Goal: Transaction & Acquisition: Purchase product/service

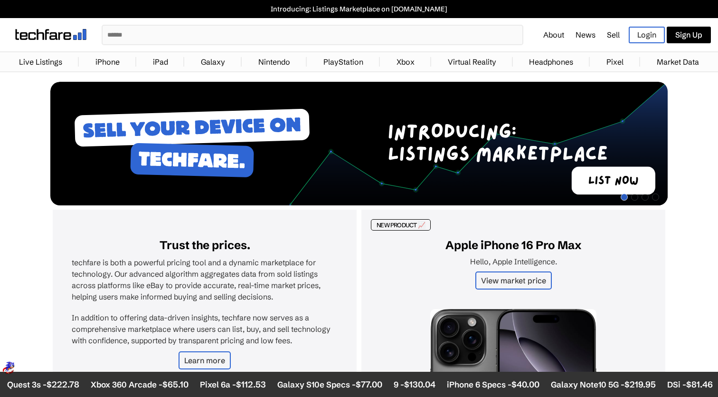
click at [122, 71] on link "iPhone" at bounding box center [108, 61] width 34 height 19
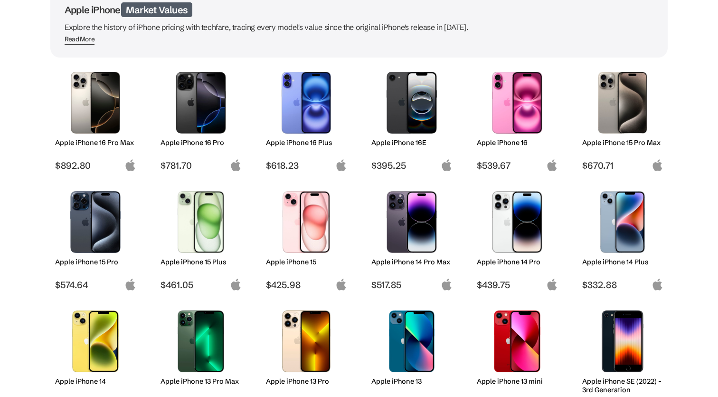
scroll to position [360, 0]
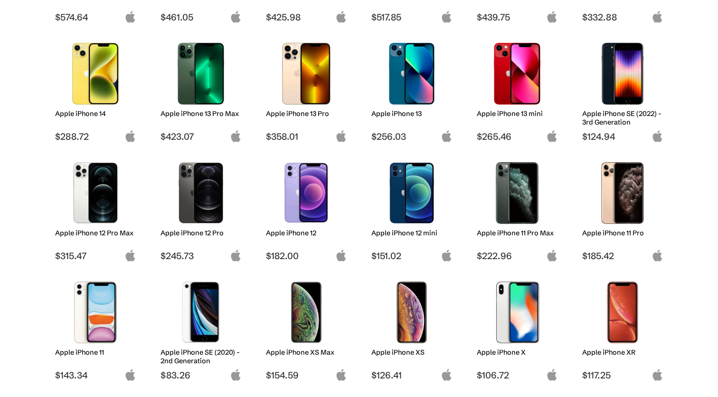
click at [208, 92] on img at bounding box center [201, 74] width 67 height 62
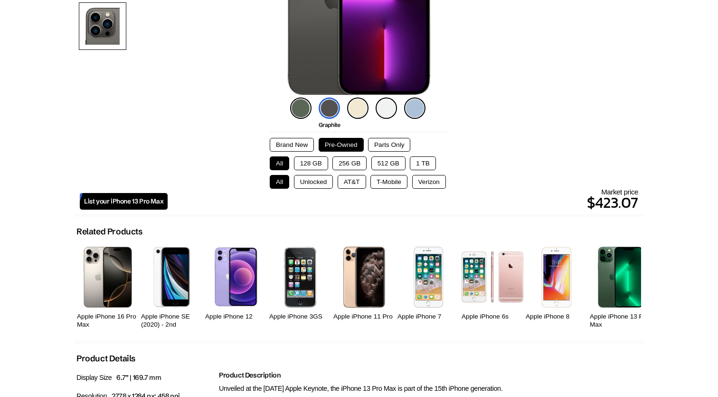
scroll to position [188, 0]
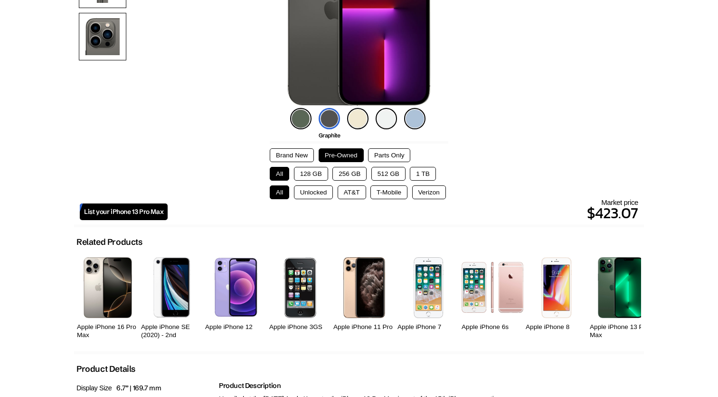
click at [393, 182] on div "Brand New Pre-Owned Parts Only All 128 GB 256 GB 512 GB 1 TB All Unlocked AT&T …" at bounding box center [359, 173] width 179 height 51
click at [393, 176] on button "512 GB" at bounding box center [389, 174] width 34 height 14
click at [353, 191] on button "AT&T" at bounding box center [352, 192] width 29 height 14
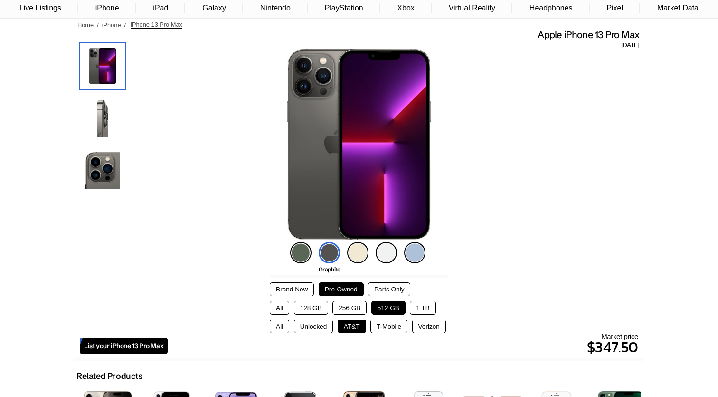
scroll to position [47, 0]
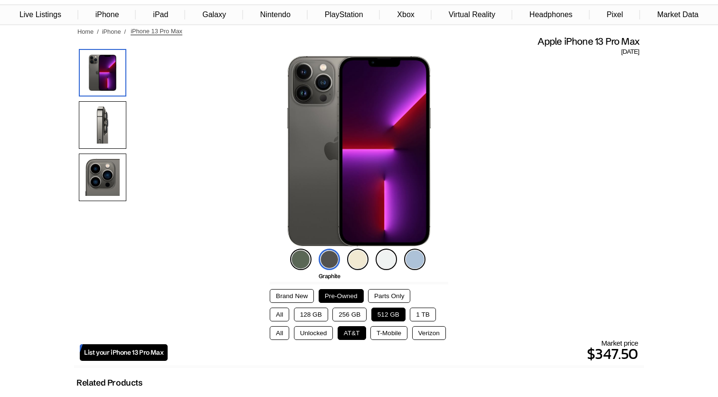
click at [413, 261] on img at bounding box center [414, 258] width 21 height 21
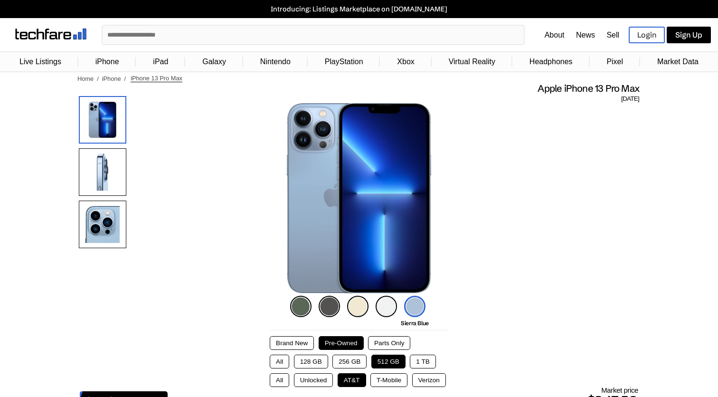
scroll to position [0, 0]
